Goal: Information Seeking & Learning: Learn about a topic

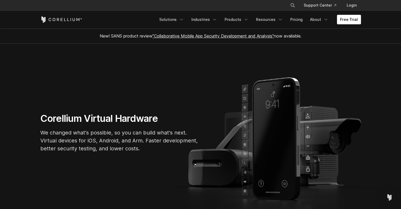
click at [53, 114] on h1 "Corellium Virtual Hardware" at bounding box center [119, 118] width 158 height 12
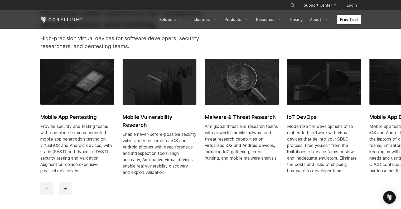
scroll to position [243, 0]
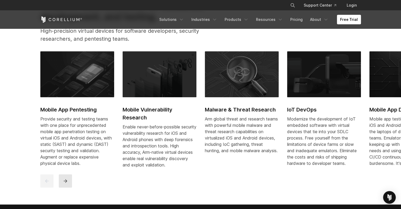
click at [61, 183] on button "next" at bounding box center [65, 180] width 13 height 13
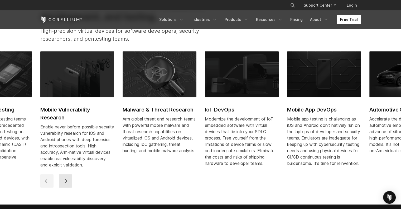
click at [61, 182] on button "next" at bounding box center [65, 180] width 13 height 13
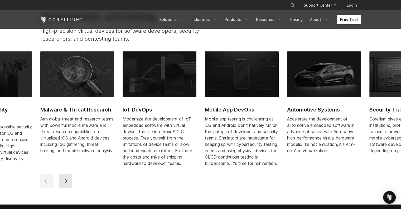
click at [61, 182] on button "next" at bounding box center [65, 180] width 13 height 13
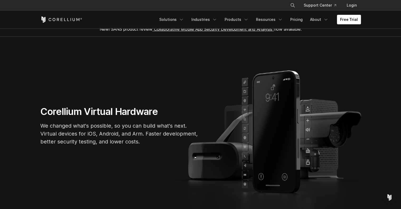
scroll to position [0, 0]
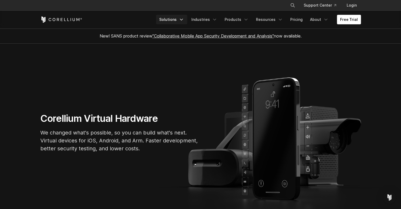
click at [178, 21] on link "Solutions" at bounding box center [171, 20] width 31 height 10
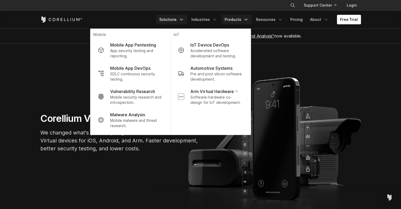
click at [239, 22] on link "Products" at bounding box center [237, 20] width 30 height 10
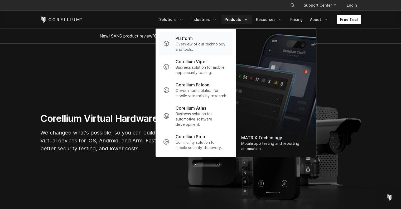
click at [209, 45] on p "Overview of our technology and tools." at bounding box center [202, 46] width 53 height 11
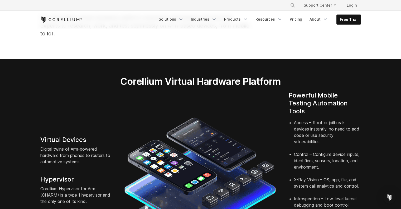
scroll to position [60, 0]
